Goal: Transaction & Acquisition: Purchase product/service

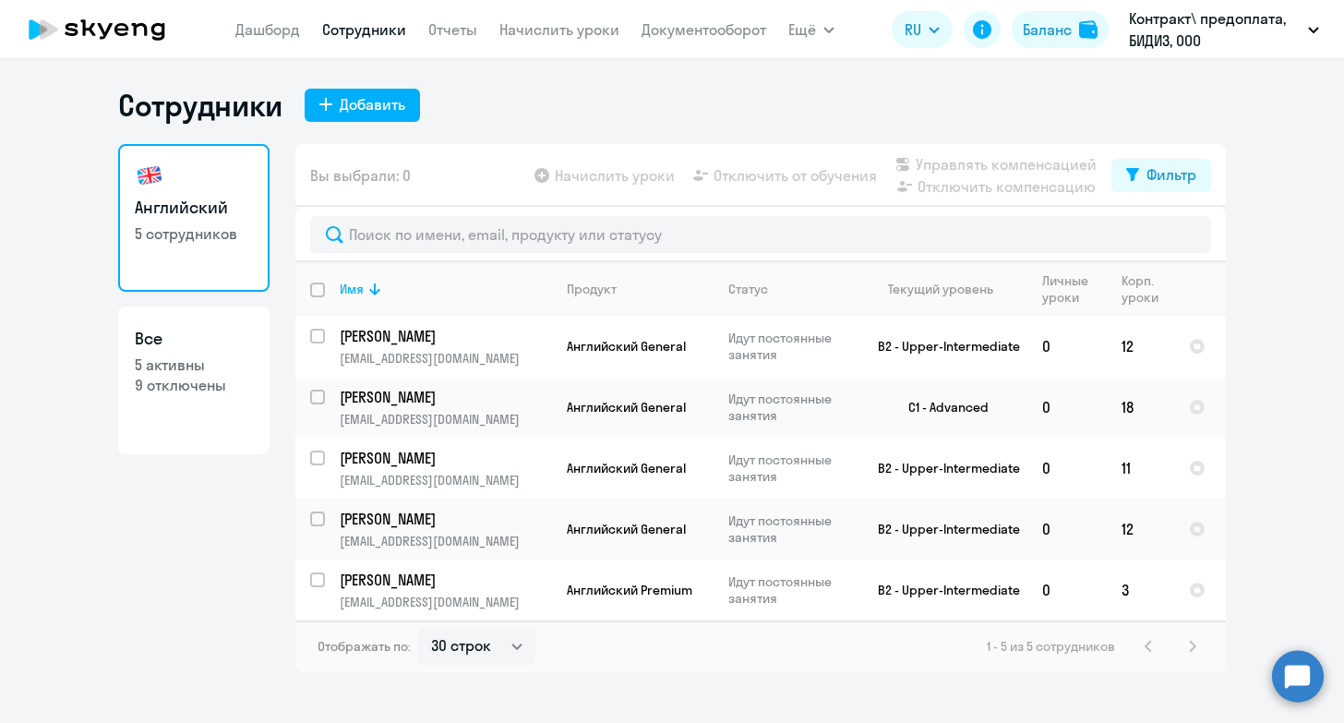
select select "30"
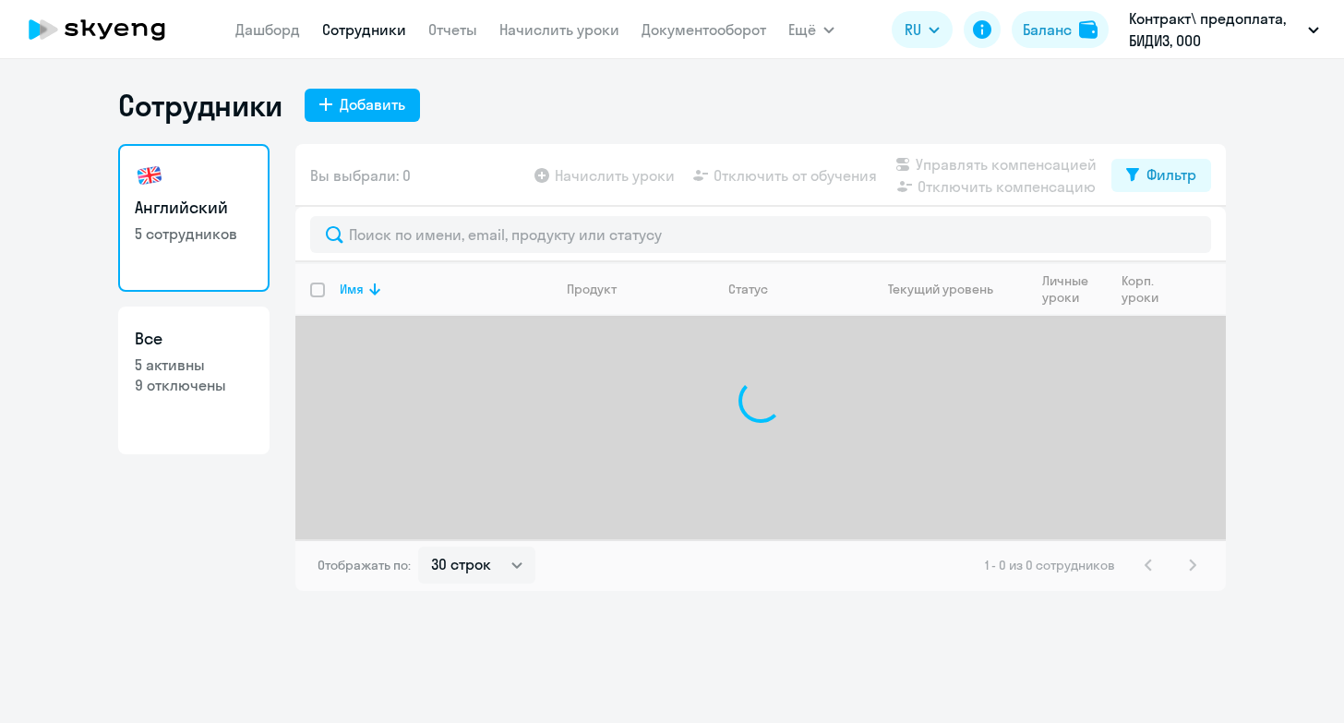
select select "30"
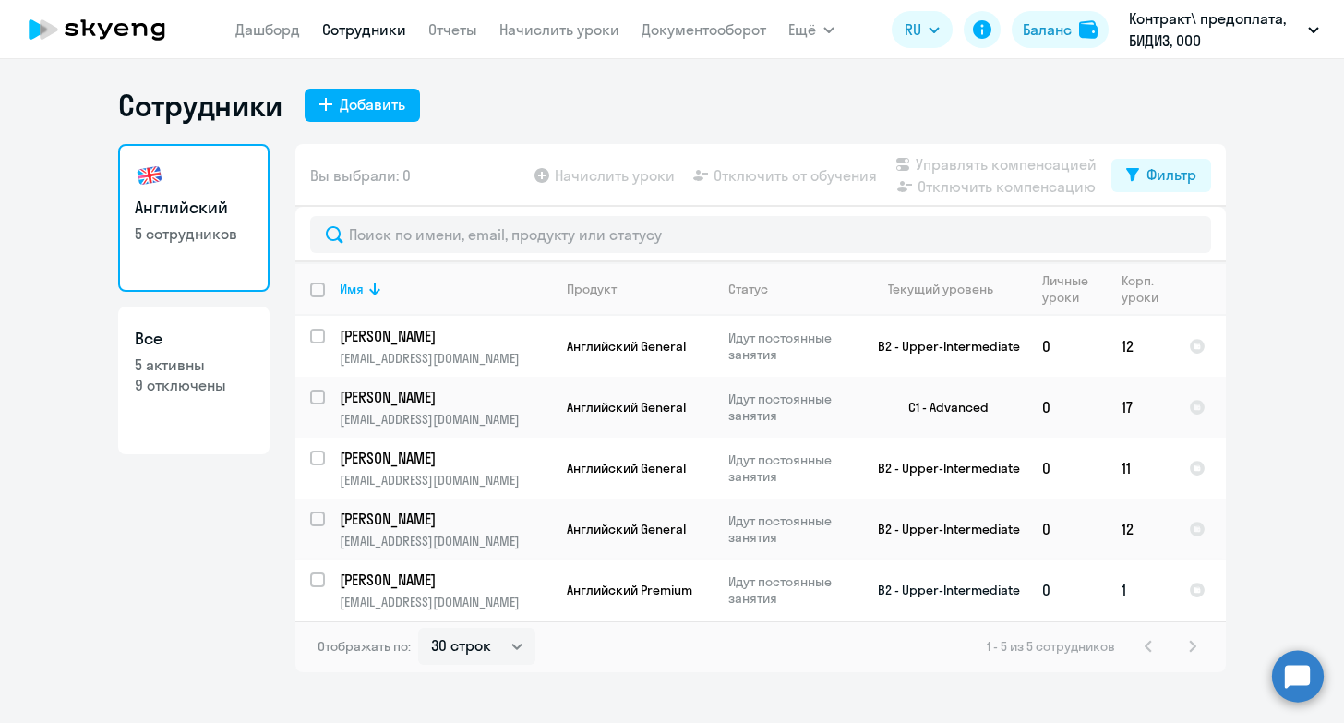
click at [312, 582] on input "select row 22418681" at bounding box center [328, 591] width 37 height 37
checkbox input "true"
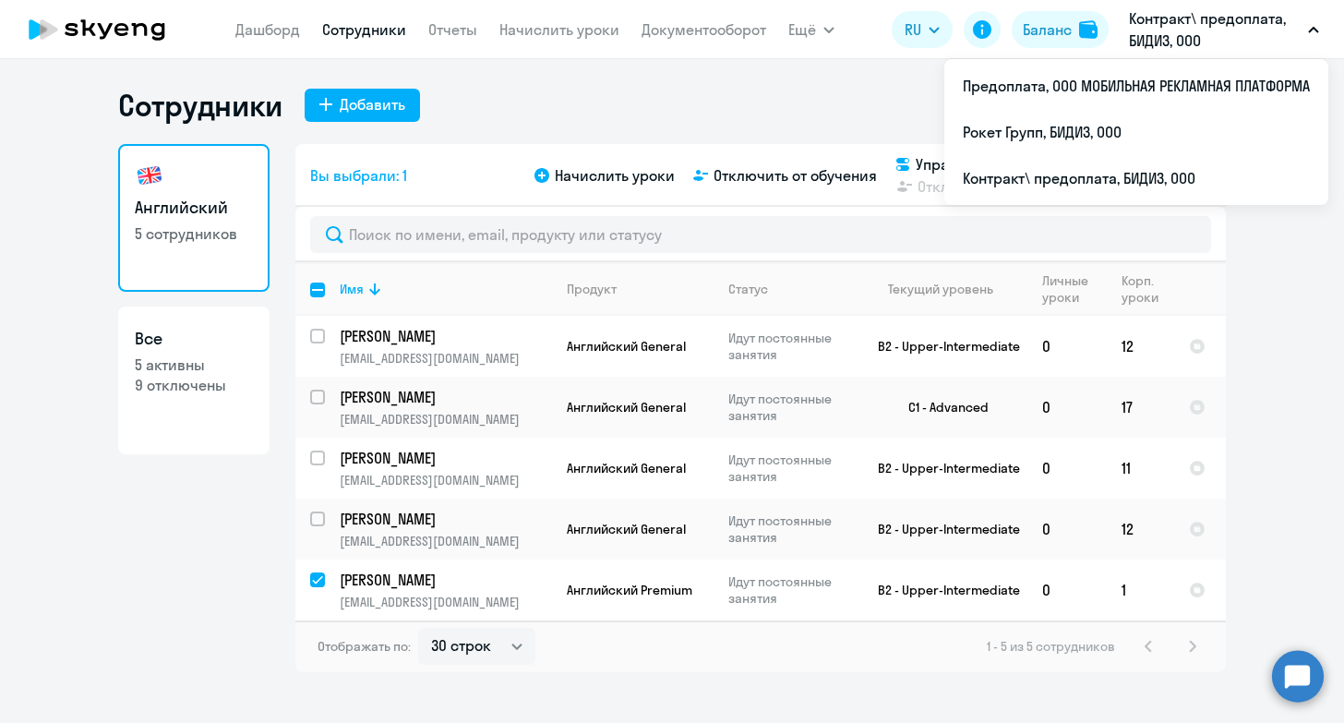
click at [1180, 27] on p "Контракт\ предоплата, БИДИЗ, ООО" at bounding box center [1215, 29] width 172 height 44
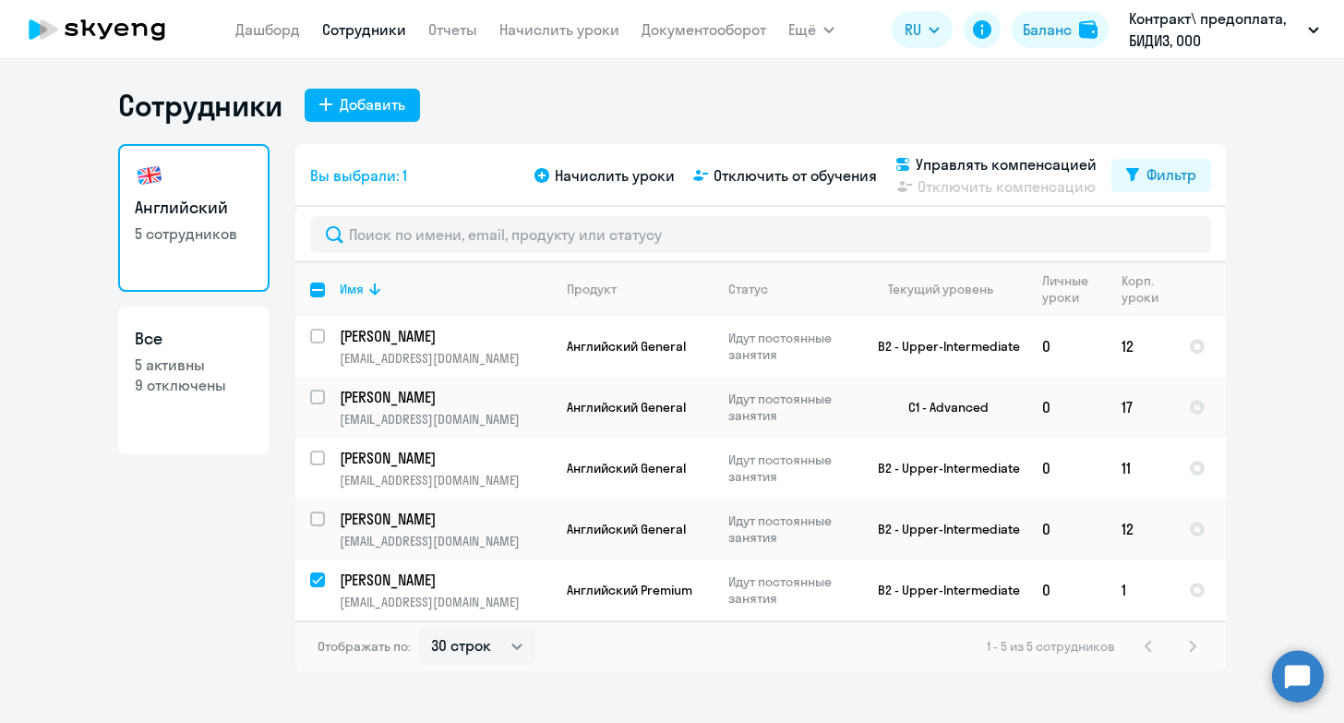
click at [1180, 27] on p "Контракт\ предоплата, БИДИЗ, ООО" at bounding box center [1215, 29] width 172 height 44
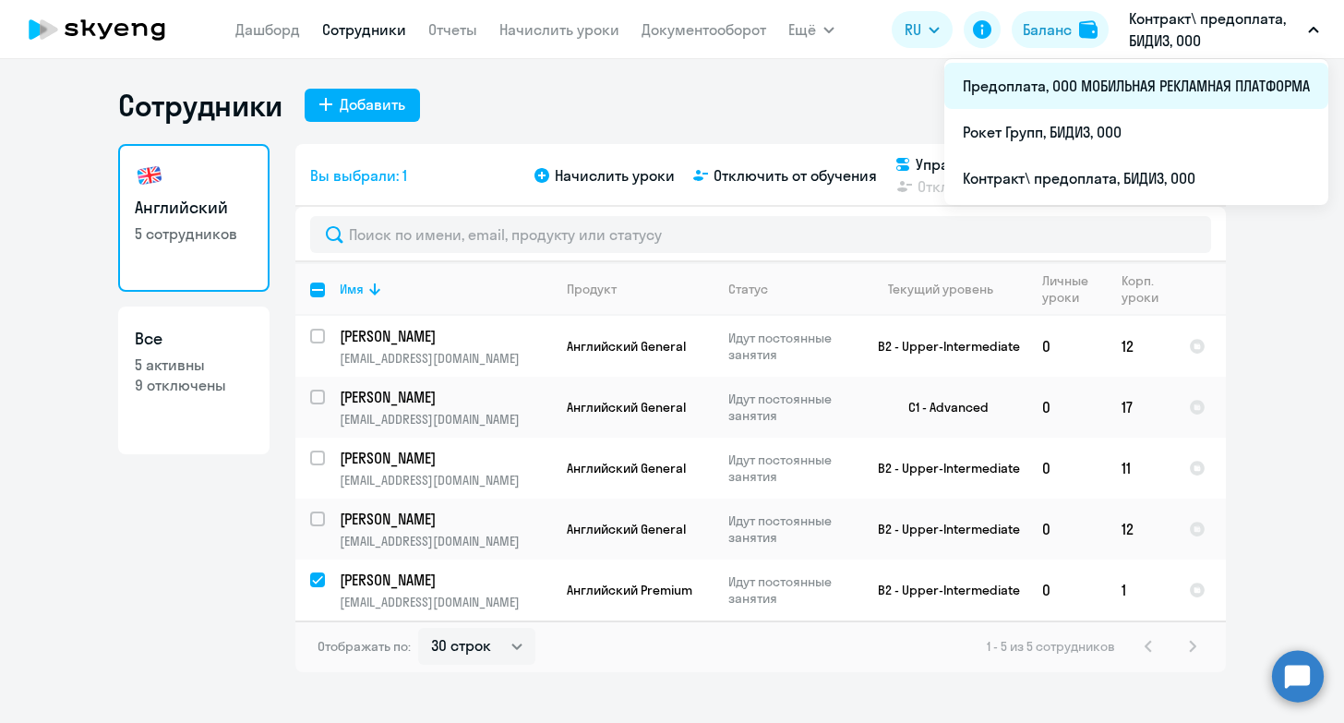
click at [1149, 94] on li "Предоплата, ООО МОБИЛЬНАЯ РЕКЛАМНАЯ ПЛАТФОРМА" at bounding box center [1137, 86] width 384 height 46
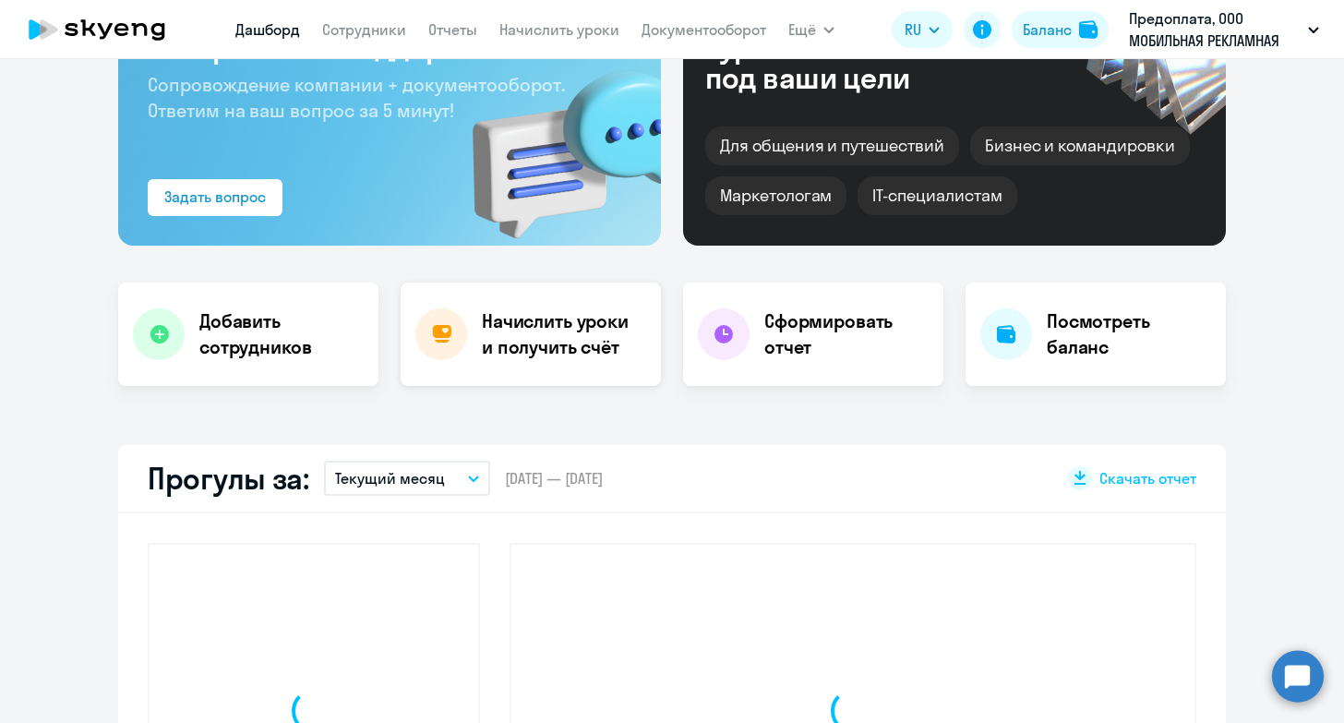
select select "30"
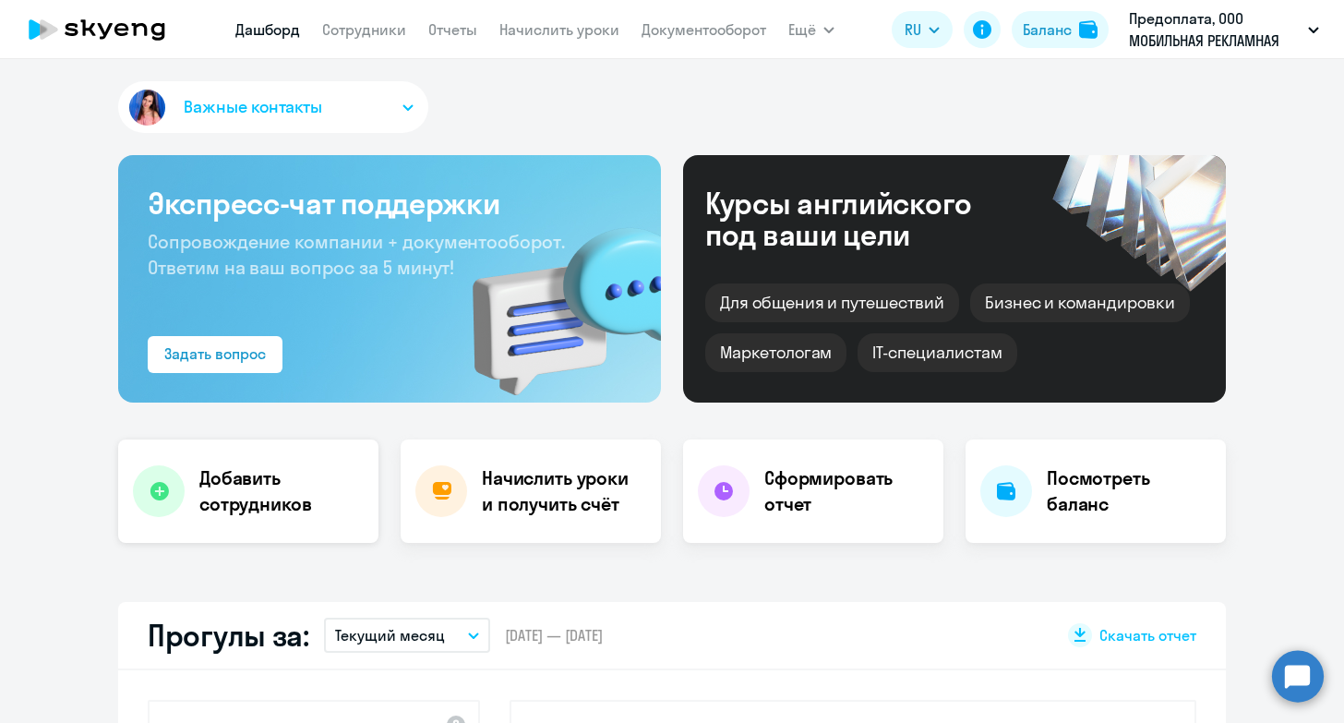
click at [284, 494] on h4 "Добавить сотрудников" at bounding box center [281, 491] width 164 height 52
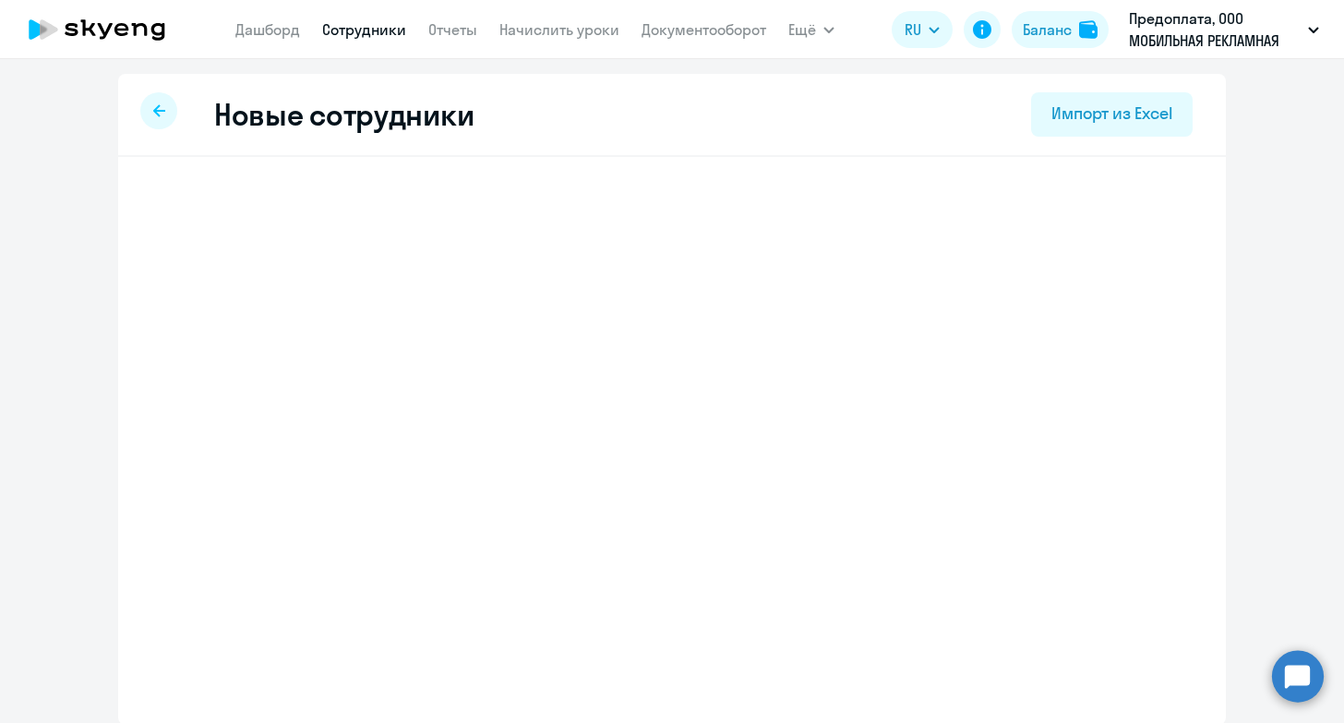
select select "english_adult_not_native_speaker"
select select "3"
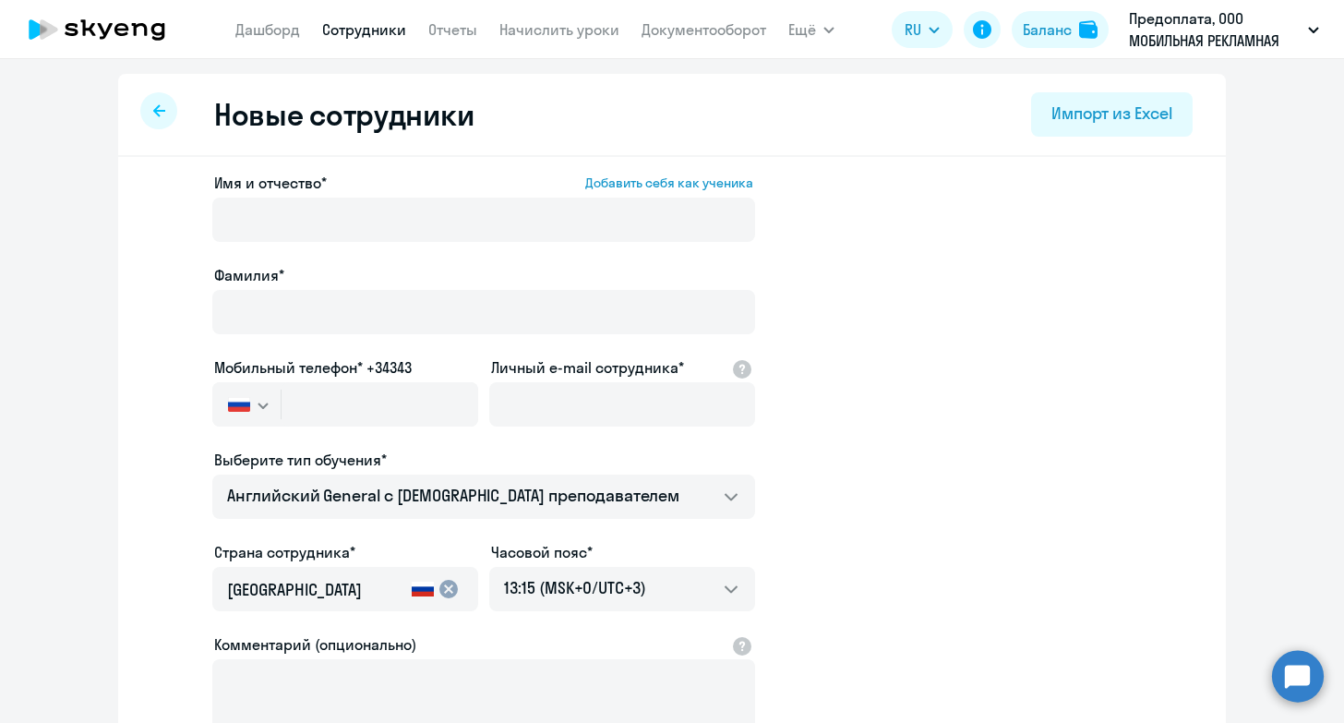
click at [156, 113] on icon at bounding box center [159, 110] width 12 height 12
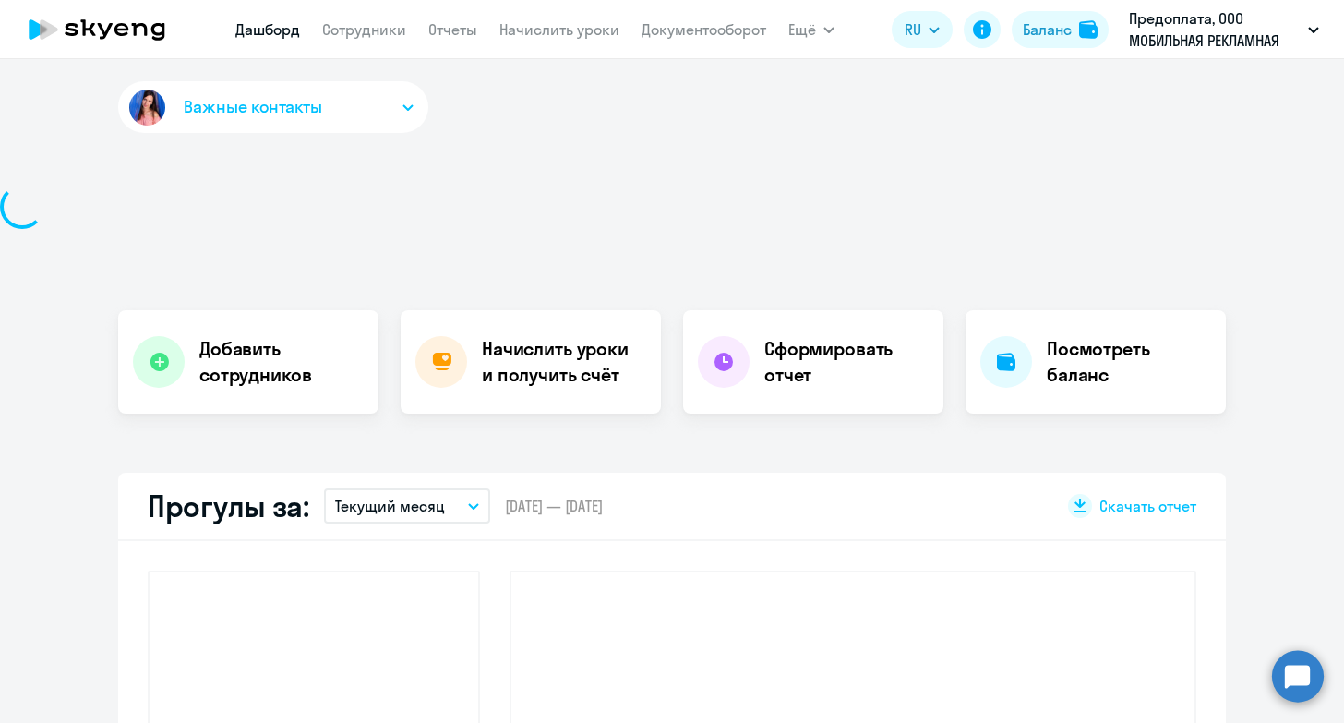
select select "30"
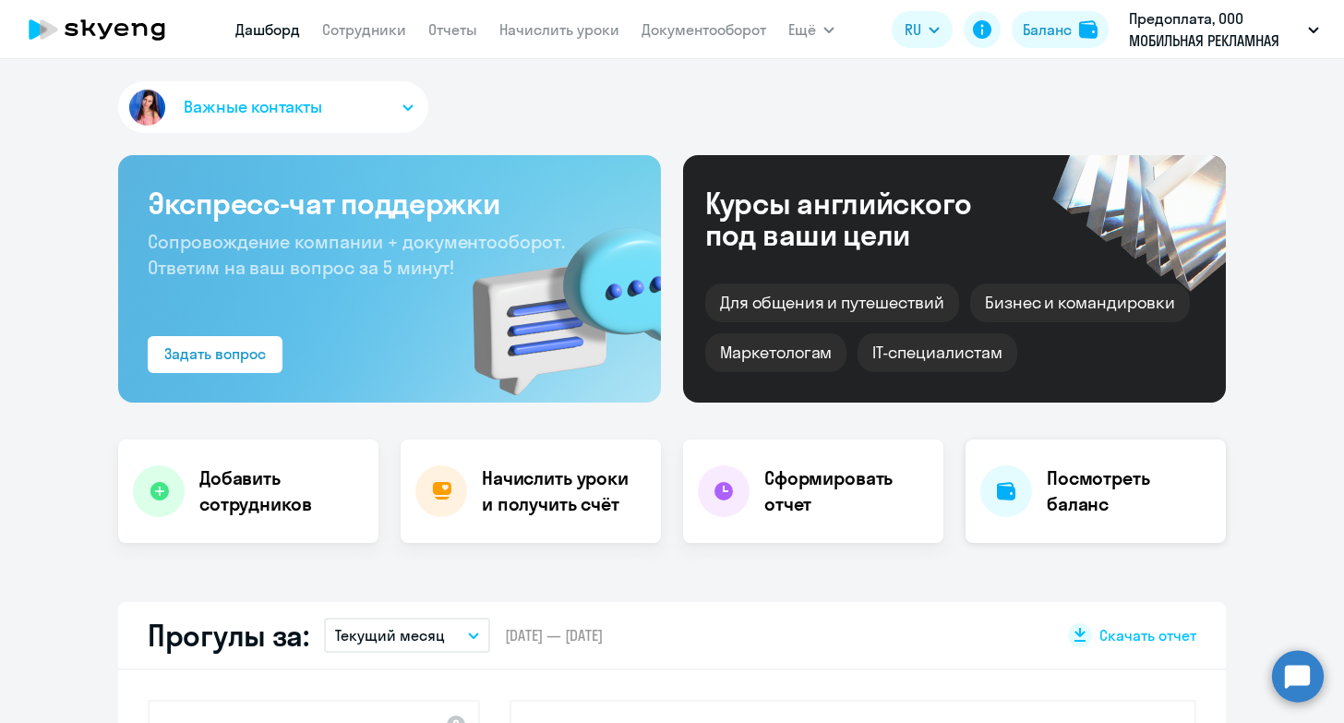
click at [1118, 511] on h4 "Посмотреть баланс" at bounding box center [1129, 491] width 164 height 52
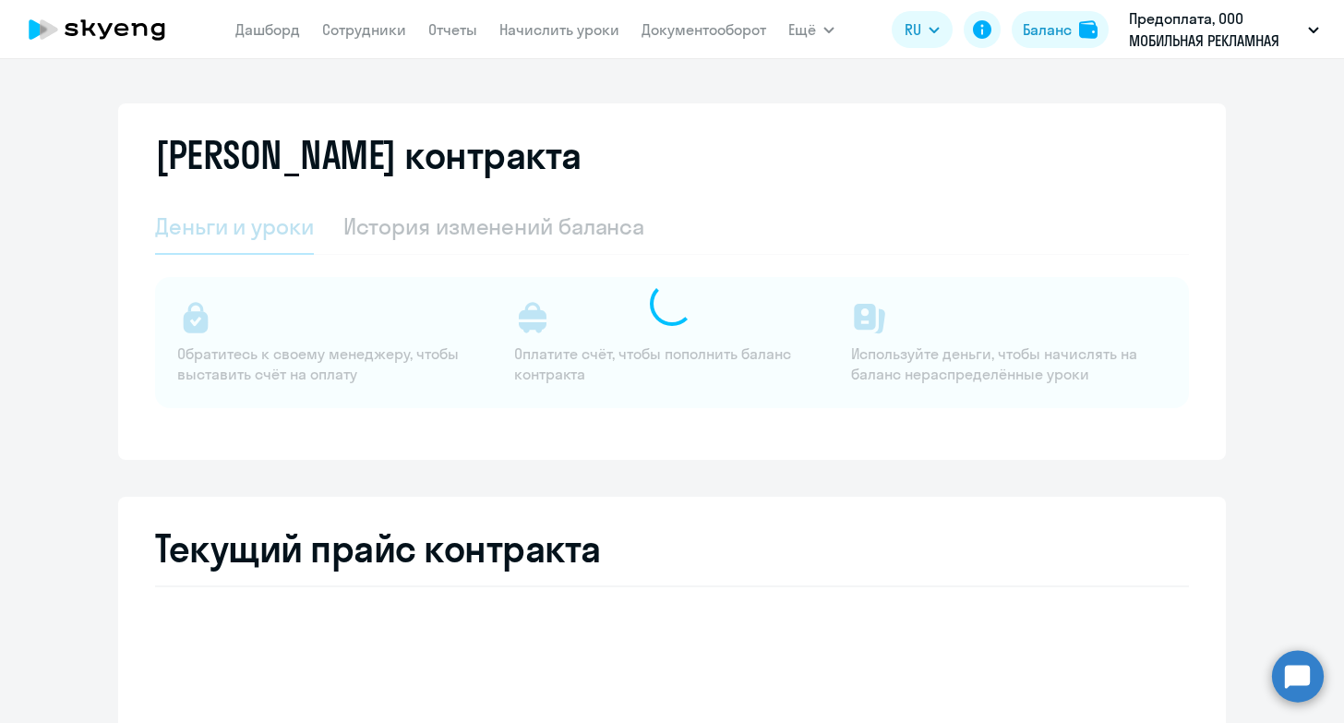
select select "english_adult_not_native_speaker"
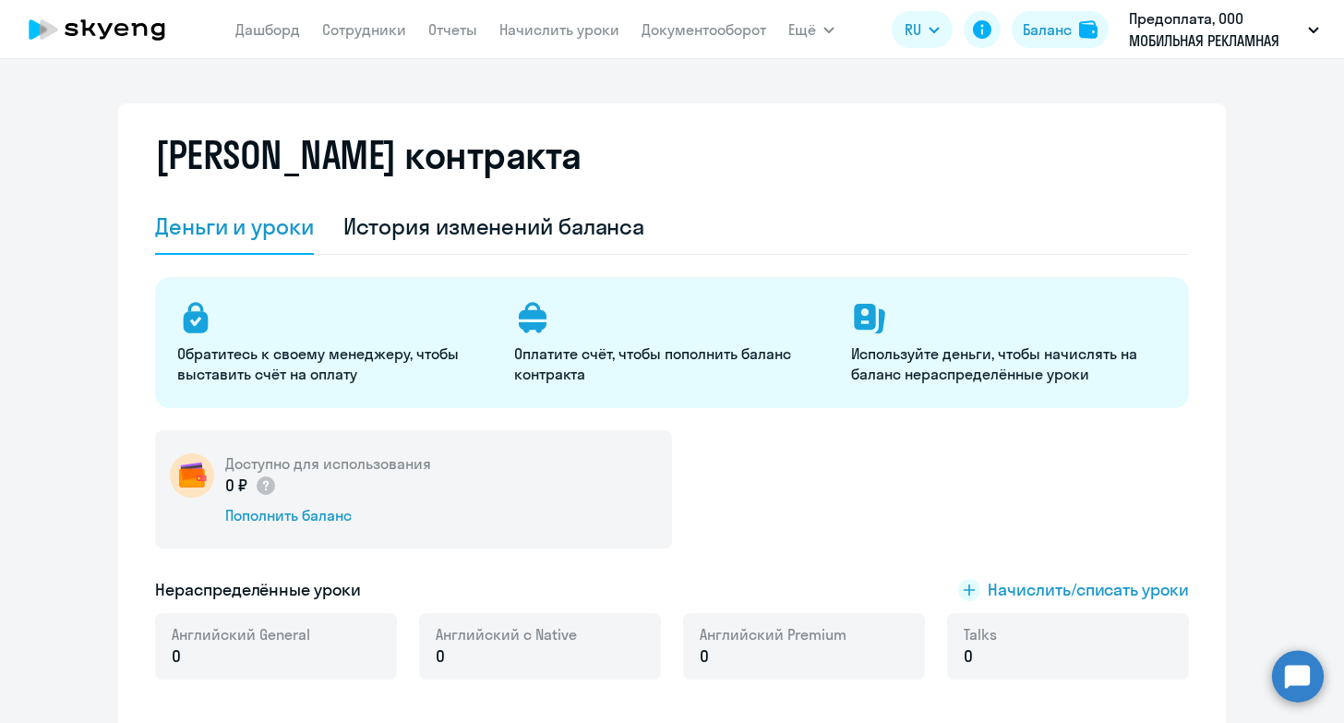
scroll to position [85, 0]
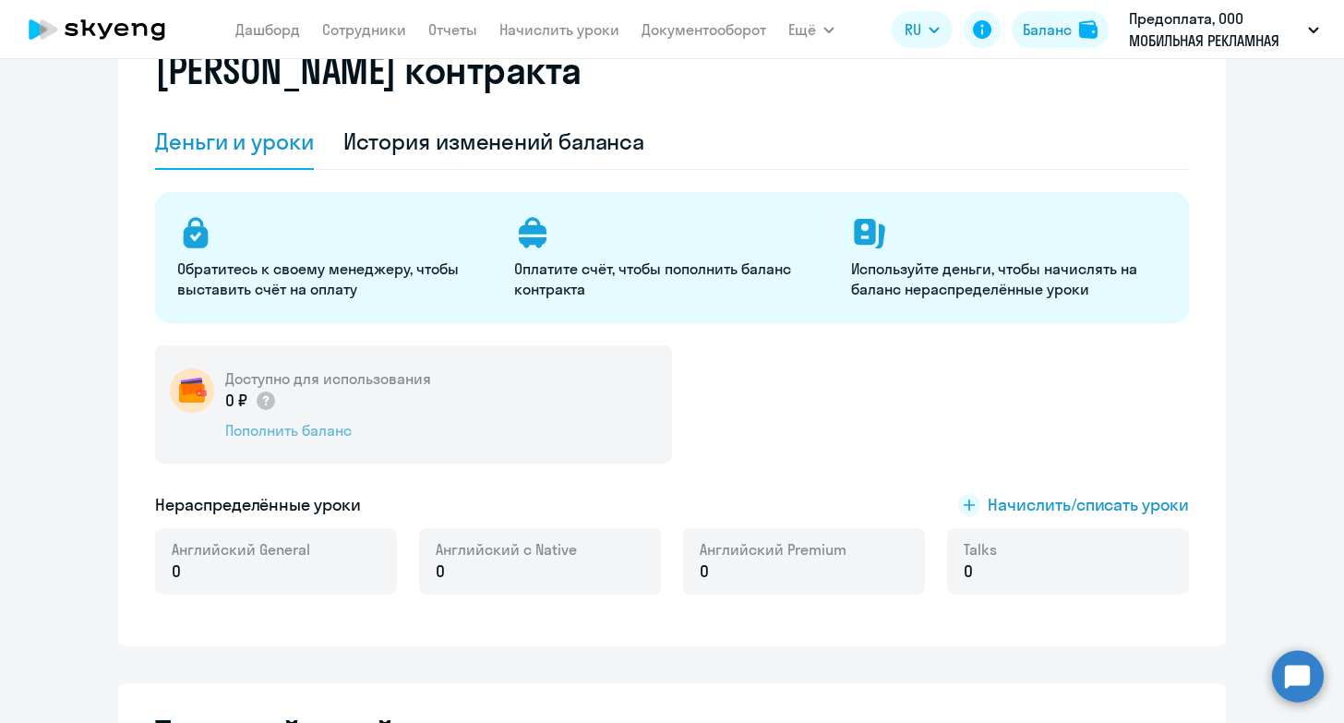
click at [298, 434] on div "Пополнить баланс" at bounding box center [328, 430] width 206 height 20
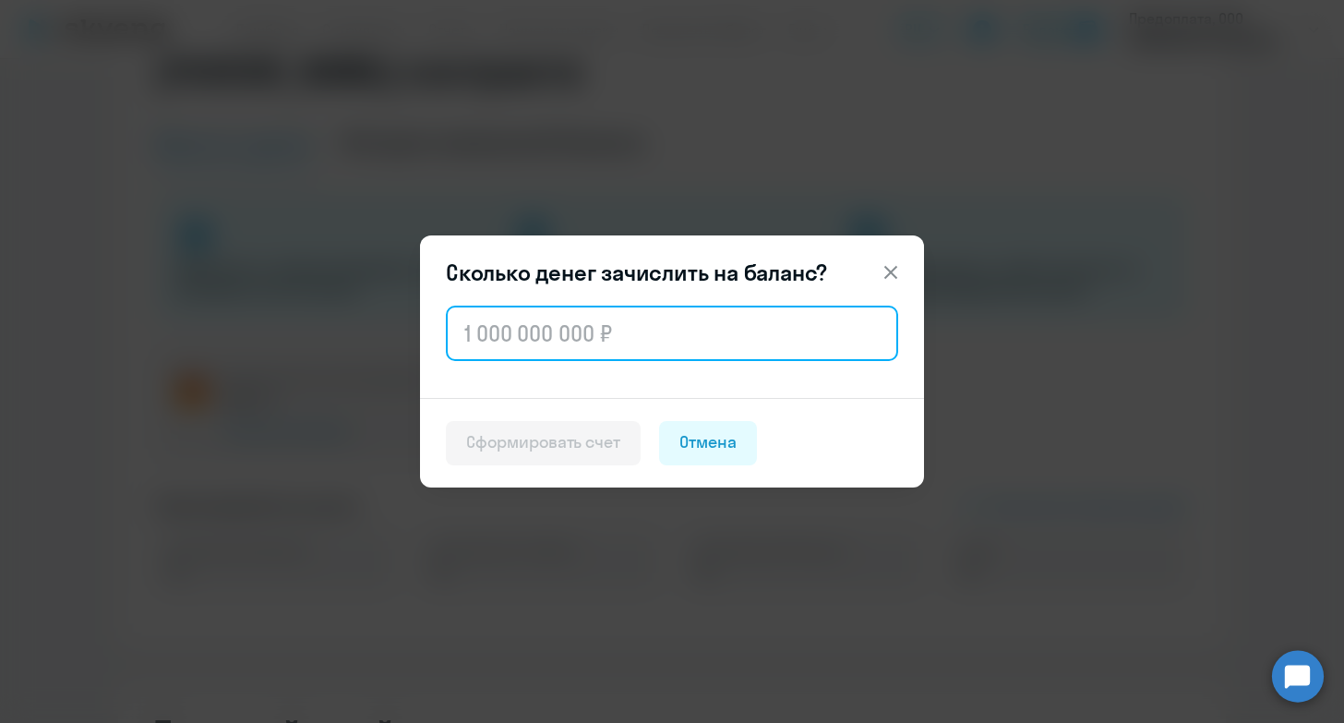
click at [505, 356] on input "text" at bounding box center [672, 333] width 452 height 55
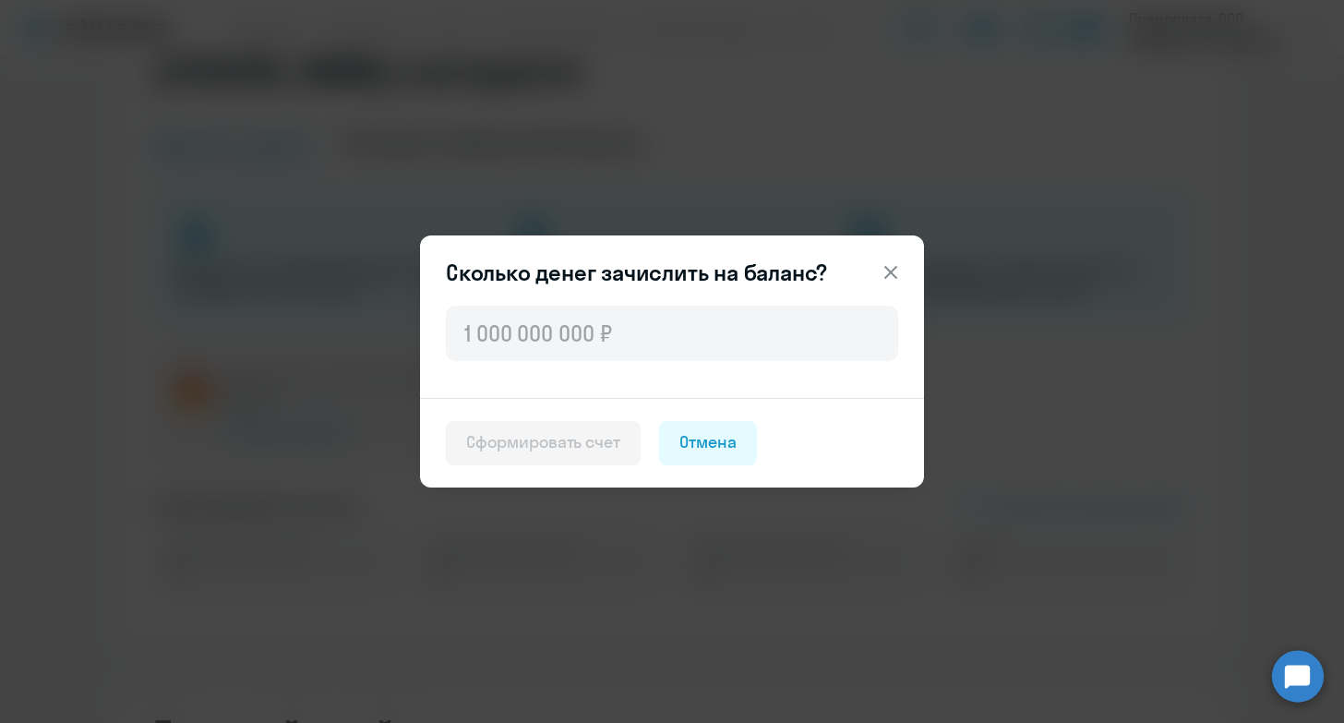
click at [449, 399] on footer "Сформировать счет Отмена" at bounding box center [672, 443] width 504 height 90
click at [313, 453] on div "Сколько денег зачислить на баланс? Сформировать счет Отмена" at bounding box center [672, 361] width 894 height 517
